Goal: Manage account settings

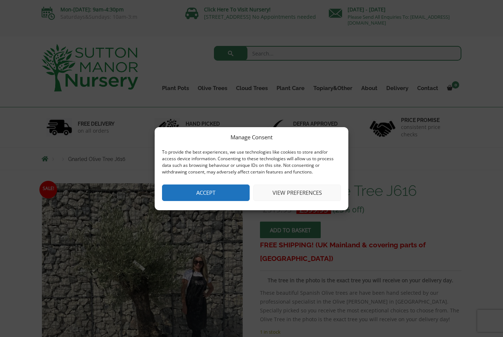
click at [290, 195] on button "View preferences" at bounding box center [297, 193] width 88 height 17
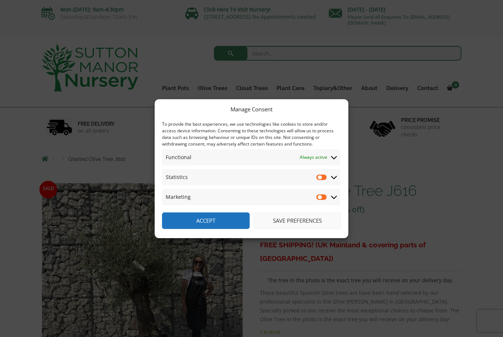
click at [323, 178] on input "Statistics" at bounding box center [321, 177] width 11 height 7
click at [318, 179] on input "Statistics" at bounding box center [321, 177] width 11 height 7
checkbox input "false"
click at [335, 180] on icon at bounding box center [334, 177] width 6 height 7
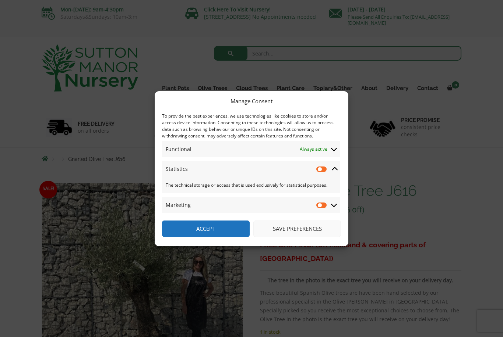
click at [335, 206] on icon at bounding box center [334, 205] width 6 height 7
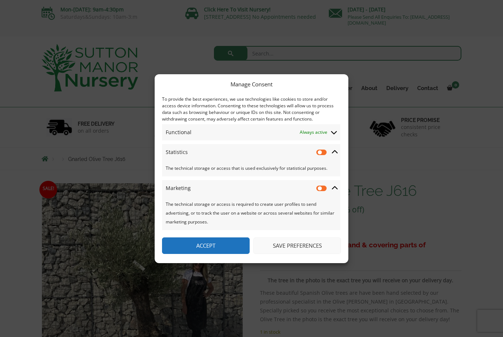
click at [323, 189] on input "Marketing" at bounding box center [321, 188] width 11 height 7
checkbox input "true"
click at [325, 152] on input "Statistics" at bounding box center [321, 152] width 11 height 7
click at [319, 154] on input "Statistics" at bounding box center [321, 152] width 11 height 7
checkbox input "false"
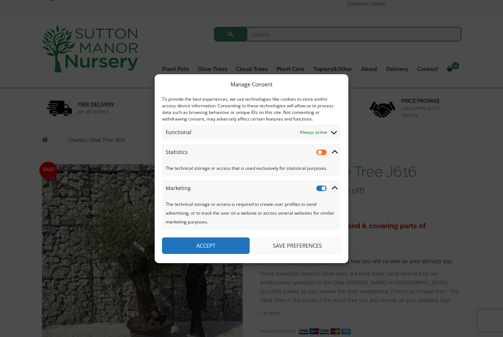
scroll to position [21, 0]
click at [318, 188] on input "Marketing" at bounding box center [321, 188] width 11 height 7
checkbox input "false"
click at [281, 247] on button "Save preferences" at bounding box center [297, 246] width 88 height 17
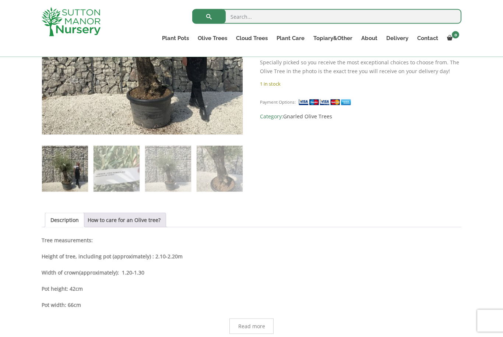
scroll to position [235, 0]
click at [125, 220] on link "How to care for an Olive tree?" at bounding box center [124, 221] width 73 height 14
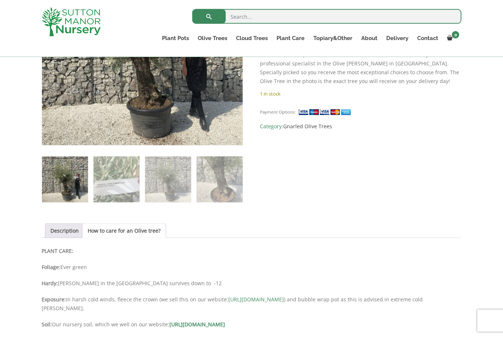
scroll to position [200, 0]
